Goal: Task Accomplishment & Management: Complete application form

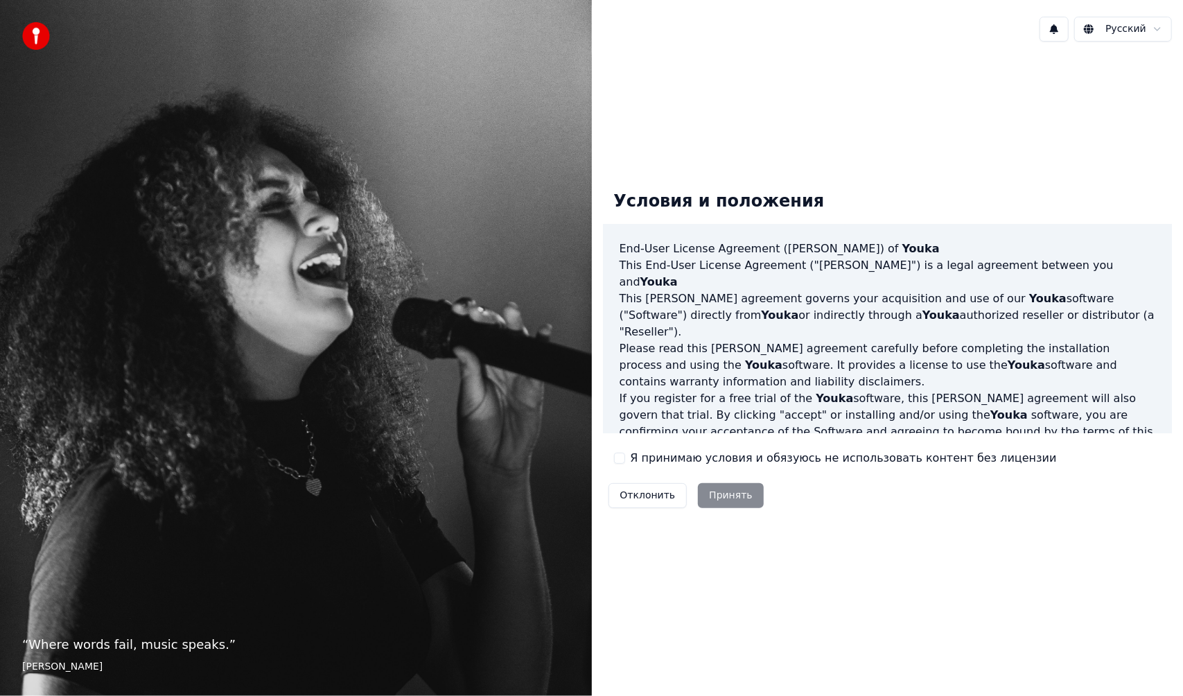
click at [690, 455] on label "Я принимаю условия и обязуюсь не использовать контент без лицензии" at bounding box center [843, 458] width 426 height 17
click at [625, 455] on button "Я принимаю условия и обязуюсь не использовать контент без лицензии" at bounding box center [619, 457] width 11 height 11
click at [715, 499] on button "Принять" at bounding box center [731, 495] width 66 height 25
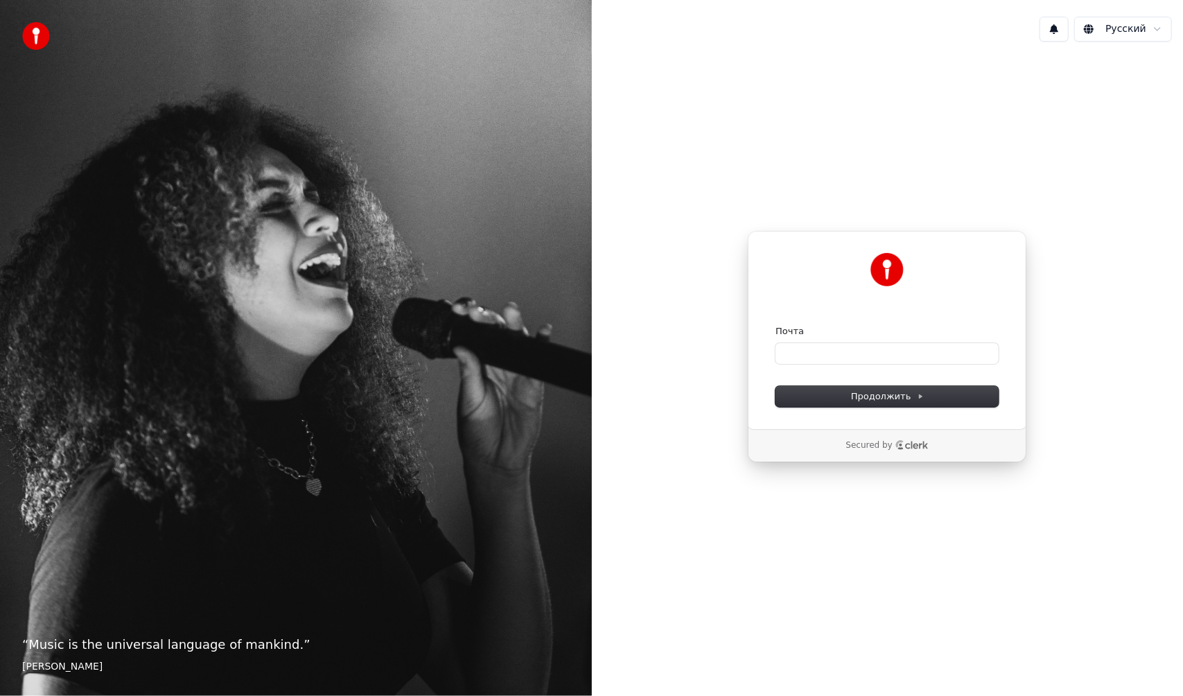
click at [37, 37] on img at bounding box center [36, 36] width 28 height 28
